Goal: Find specific page/section: Find specific page/section

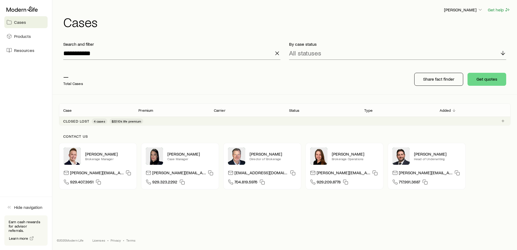
click at [86, 119] on p "Closed lost" at bounding box center [76, 121] width 26 height 4
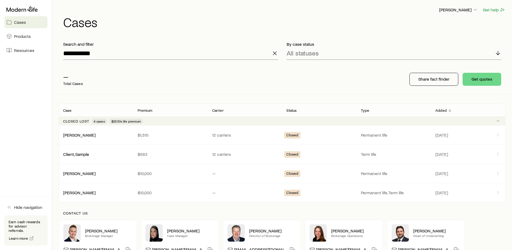
click at [275, 52] on icon "button" at bounding box center [275, 53] width 6 height 6
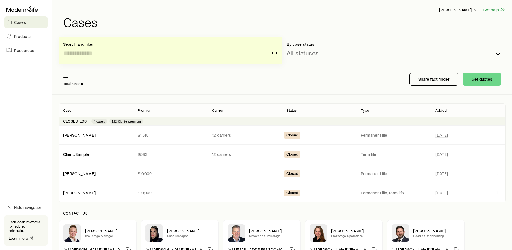
click at [197, 54] on input at bounding box center [170, 53] width 215 height 13
type input "*******"
click at [275, 54] on icon "button" at bounding box center [275, 53] width 6 height 6
click at [437, 80] on p "Share fact finder" at bounding box center [434, 78] width 31 height 5
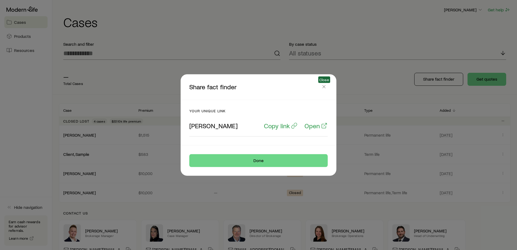
click at [324, 87] on line "button" at bounding box center [323, 86] width 3 height 3
